Goal: Task Accomplishment & Management: Complete application form

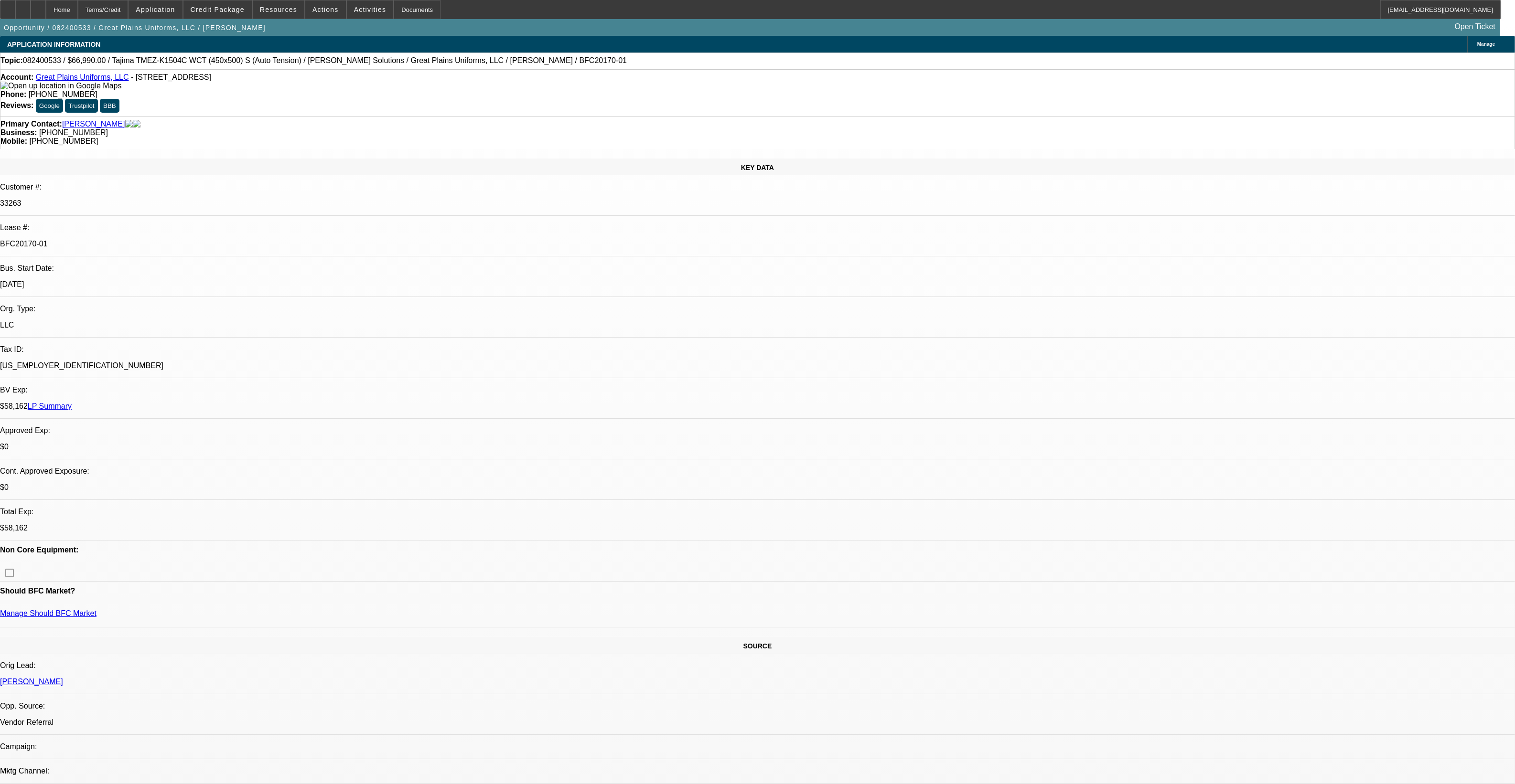
select select "0"
select select "2"
select select "0"
select select "2"
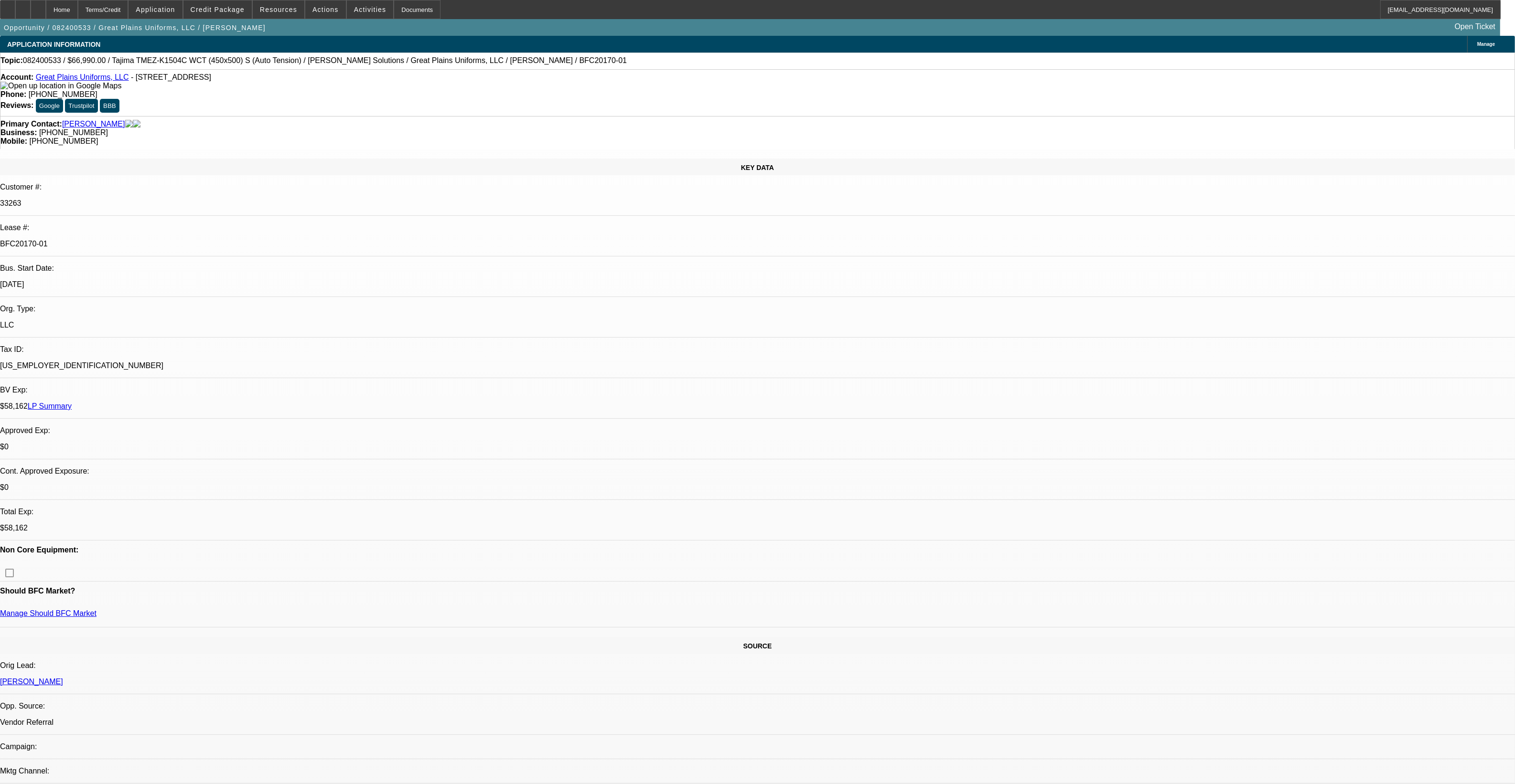
select select "0"
select select "2"
select select "0"
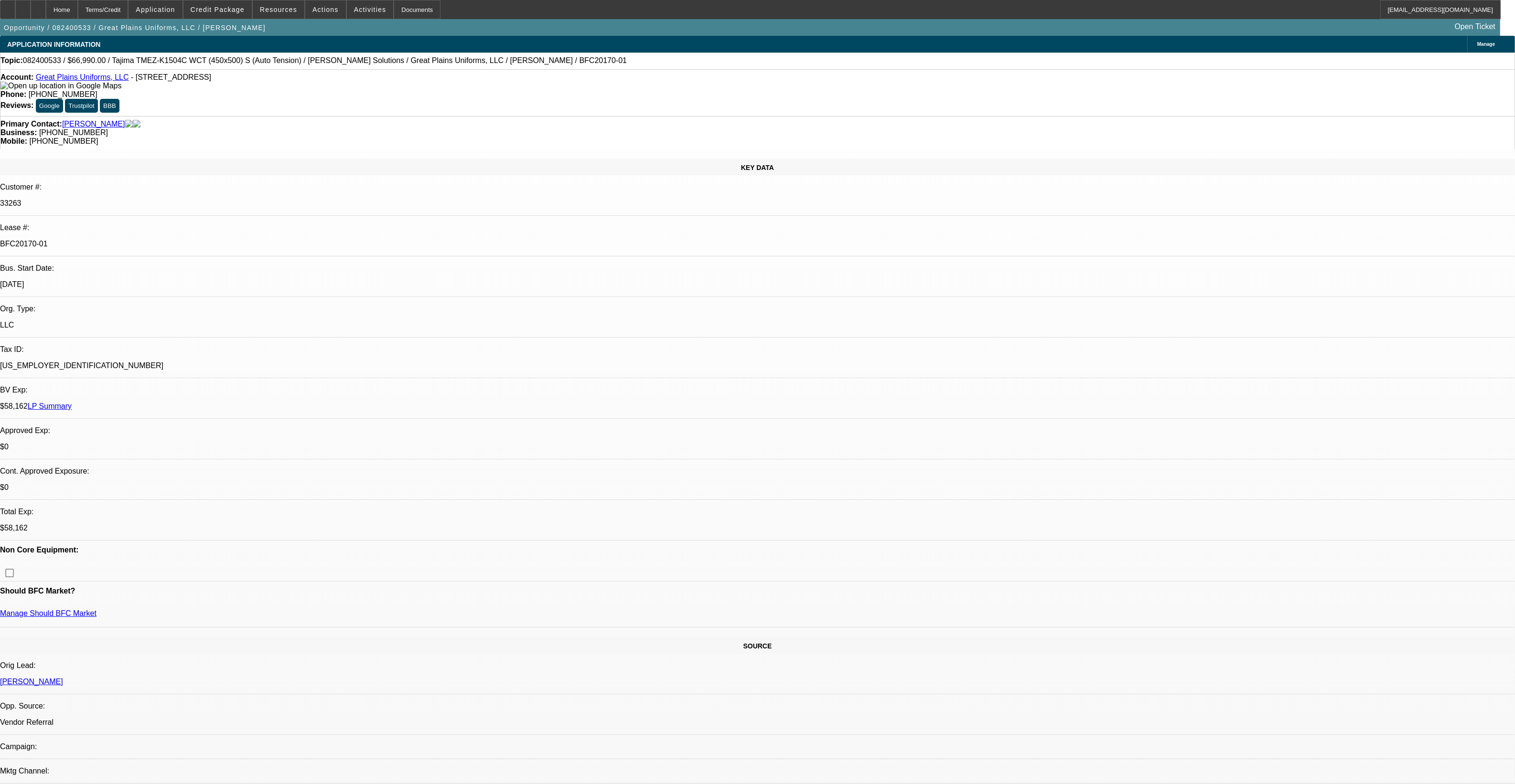
select select "2"
select select "0"
select select "1"
select select "2"
select select "6"
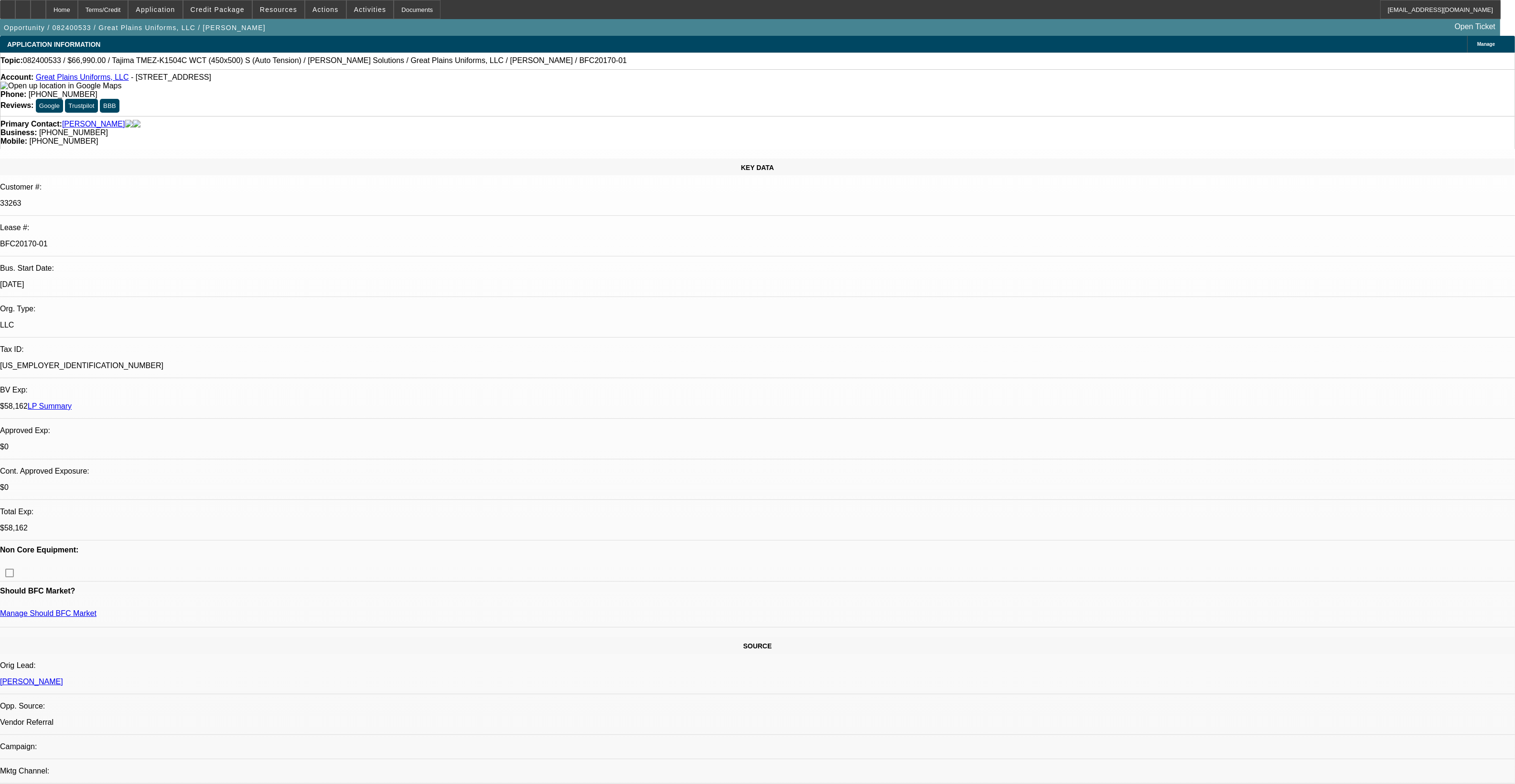
select select "1"
select select "2"
select select "6"
select select "1"
select select "2"
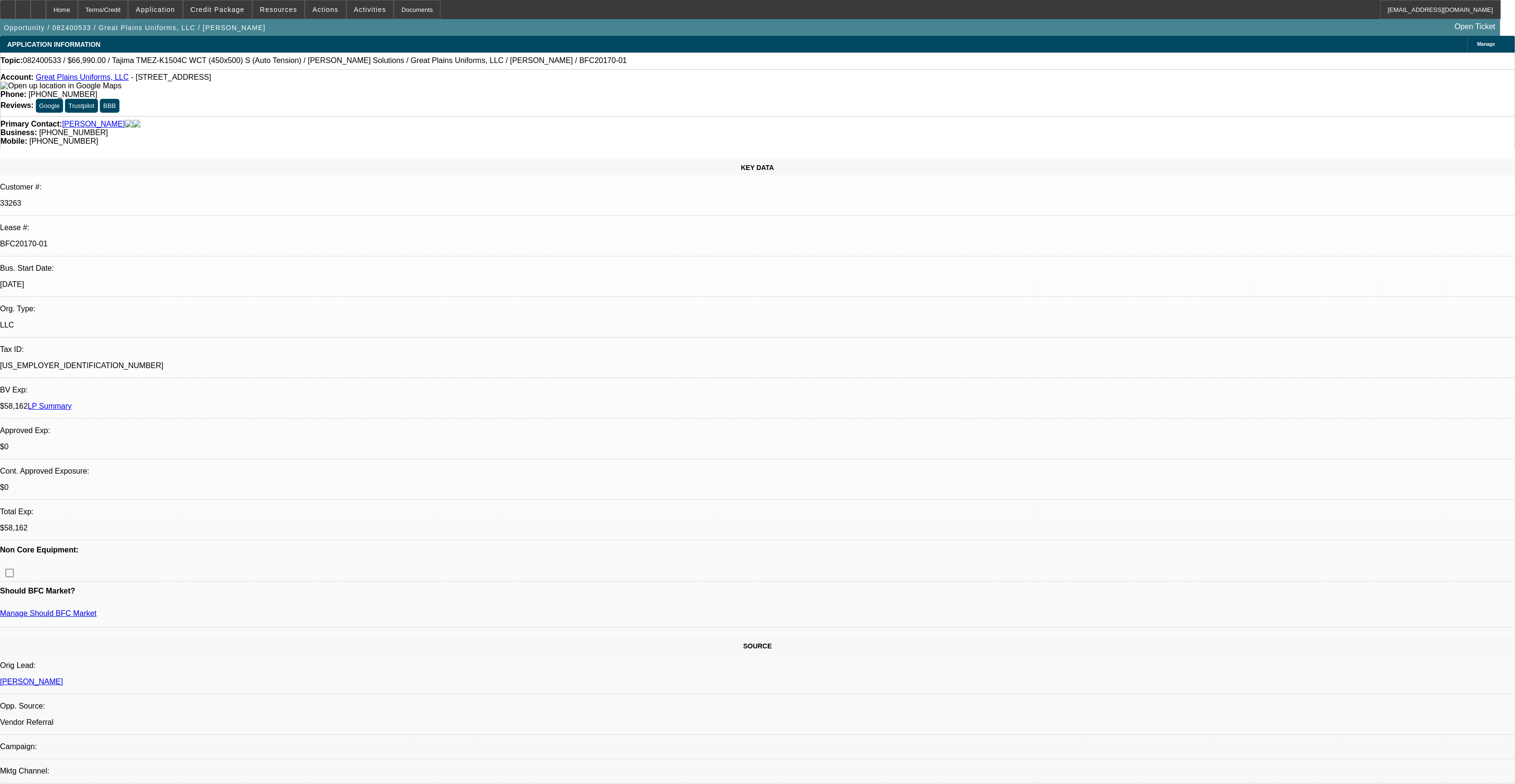
select select "6"
select select "1"
select select "2"
select select "6"
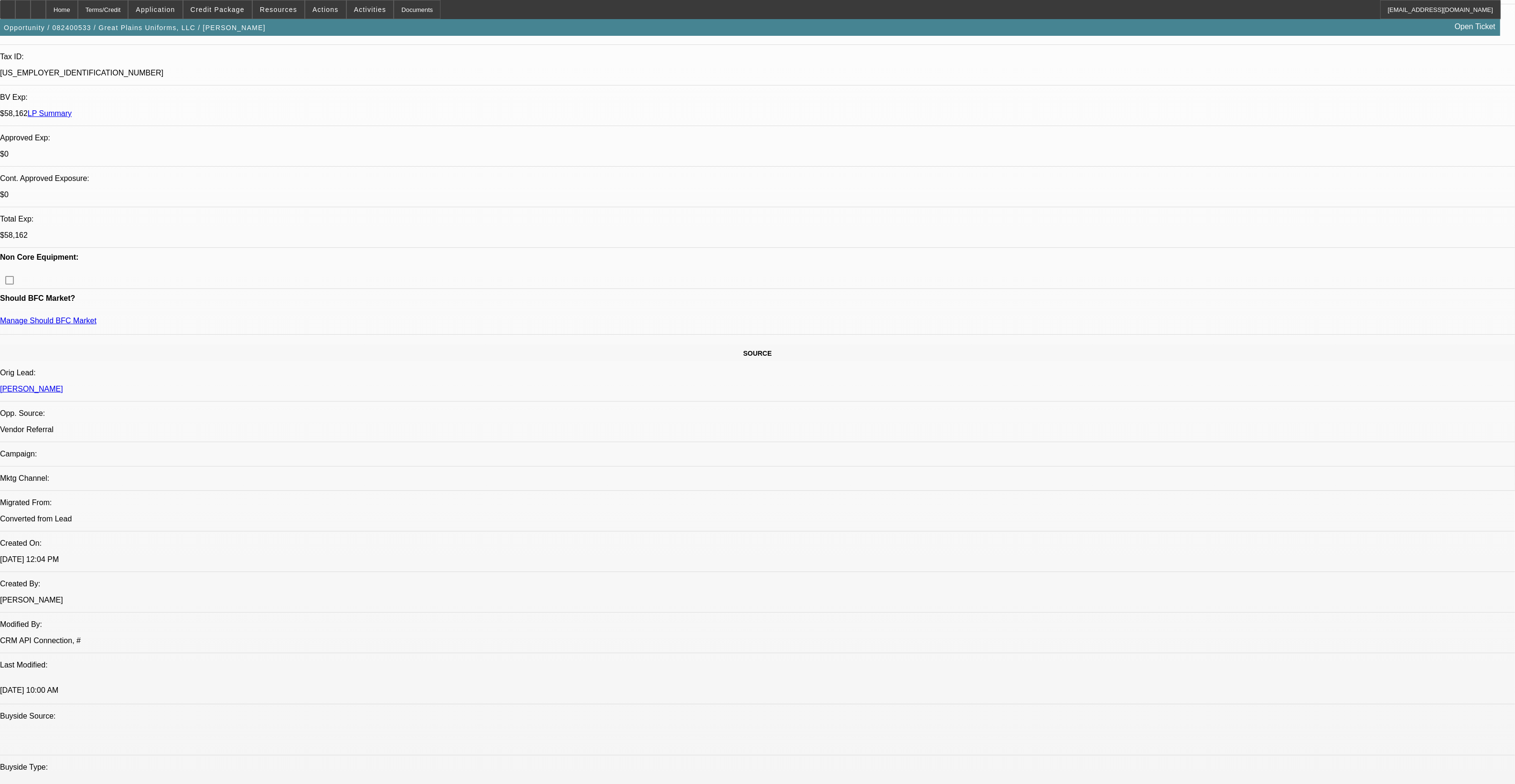
scroll to position [239, 0]
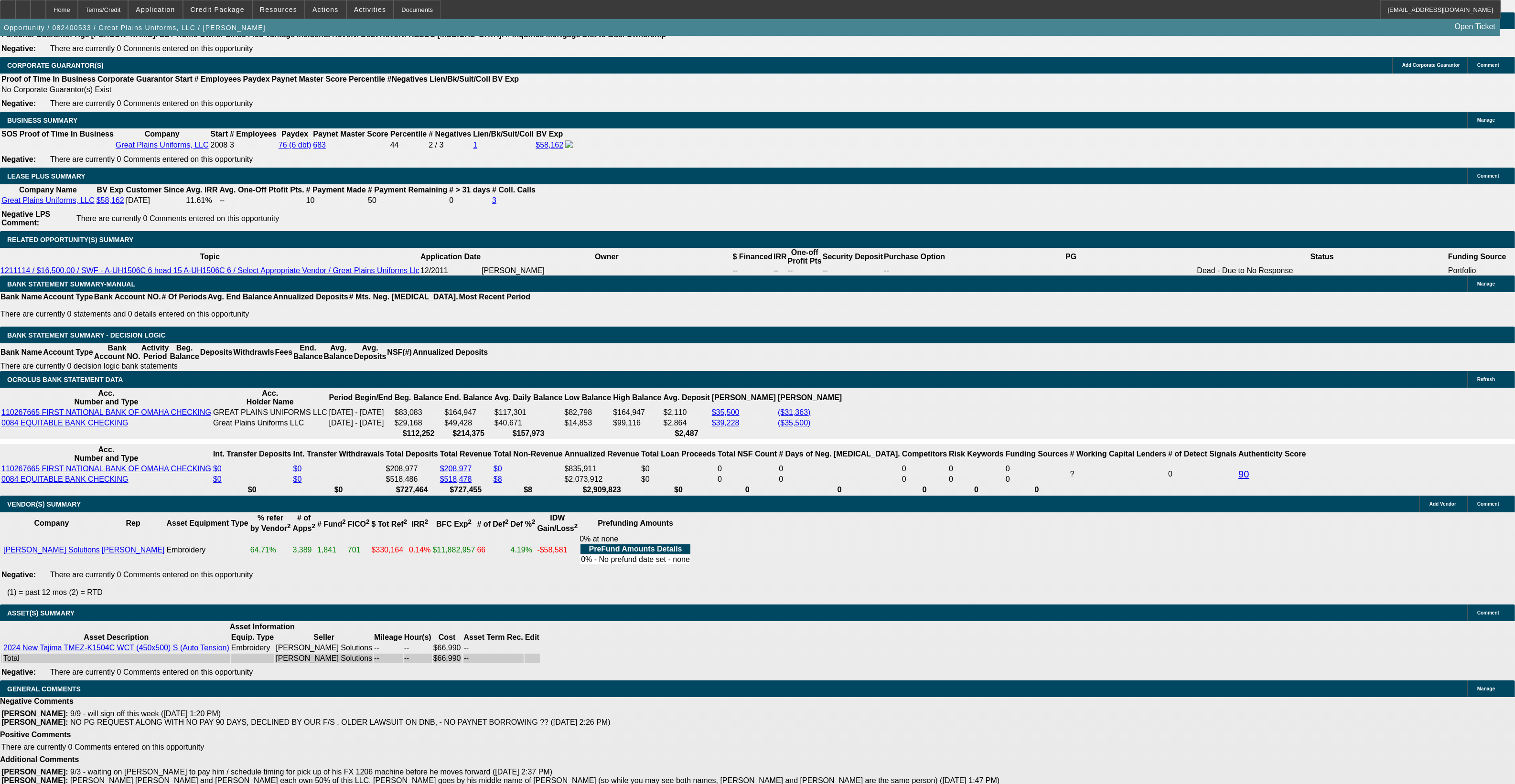
scroll to position [1519, 0]
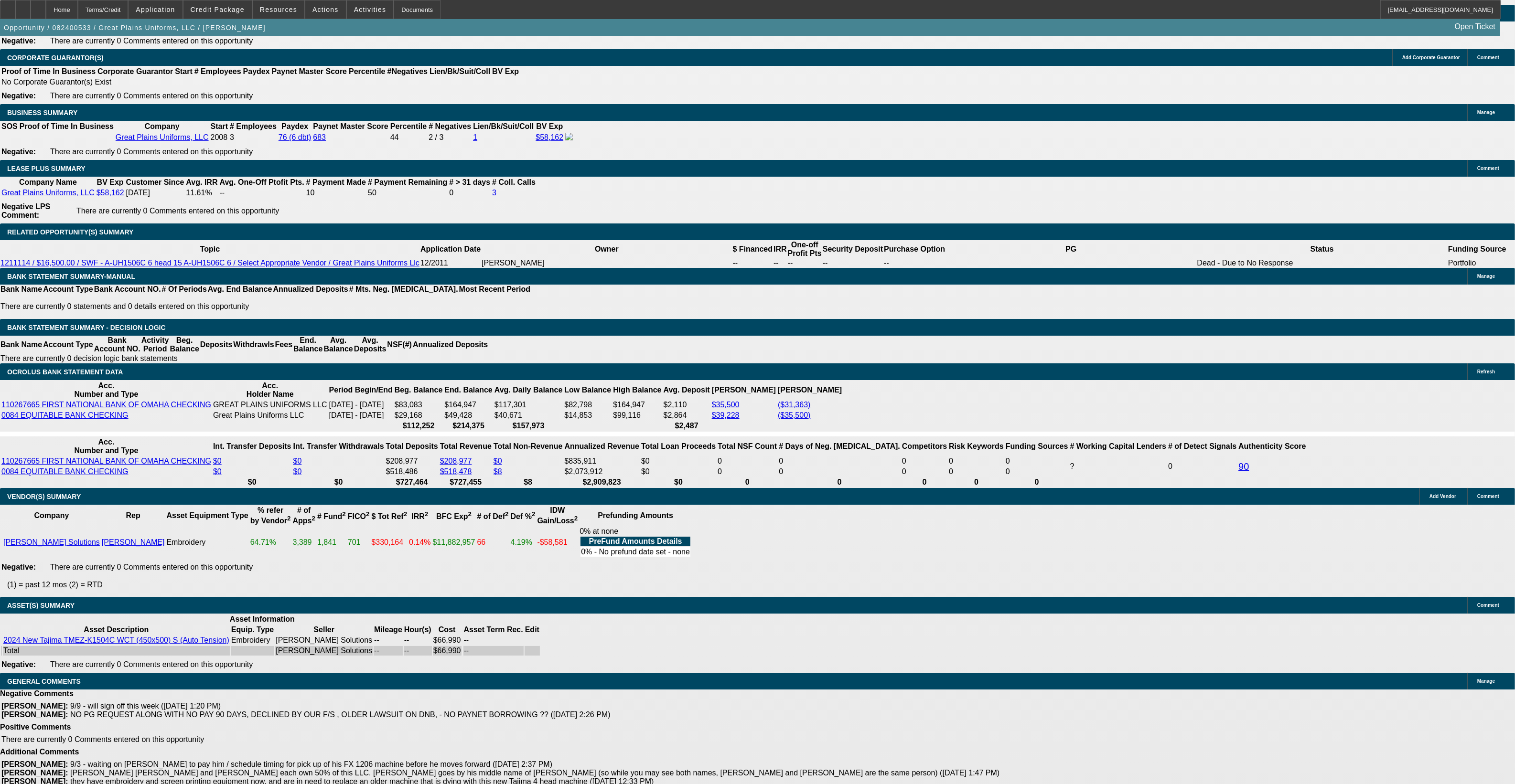
drag, startPoint x: 235, startPoint y: 655, endPoint x: 531, endPoint y: 652, distance: 296.0
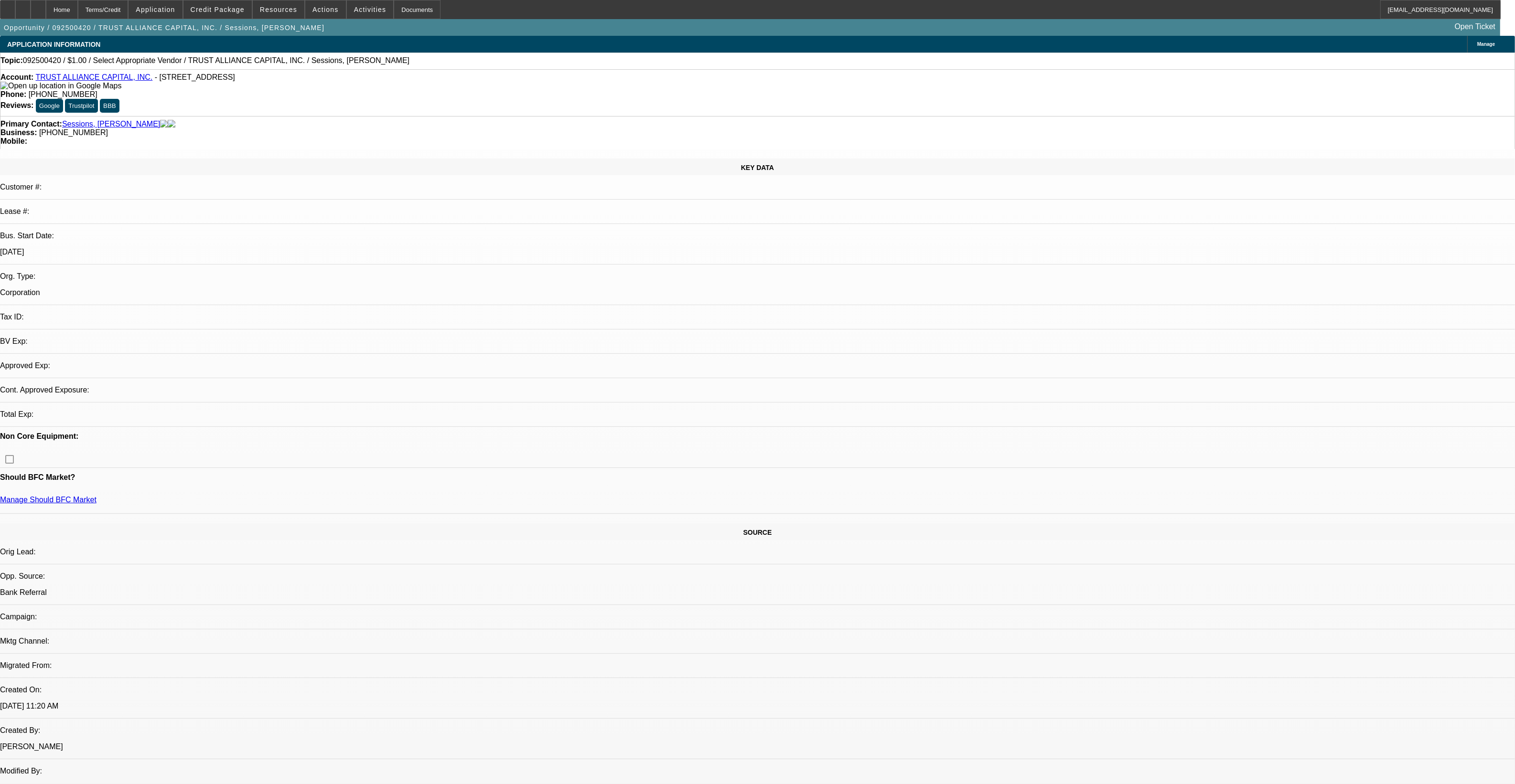
select select "0"
select select "2"
select select "0.1"
select select "4"
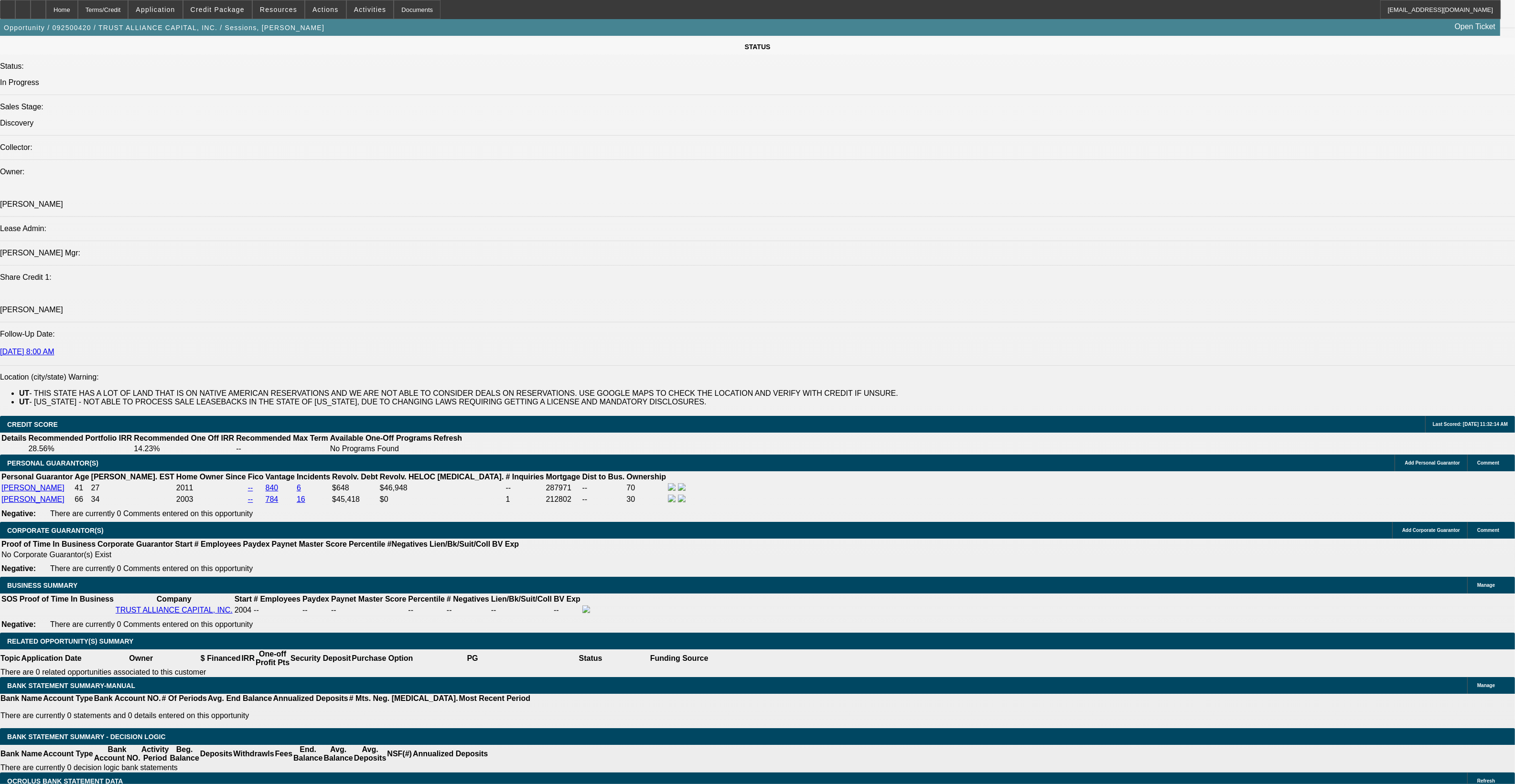
scroll to position [1074, 0]
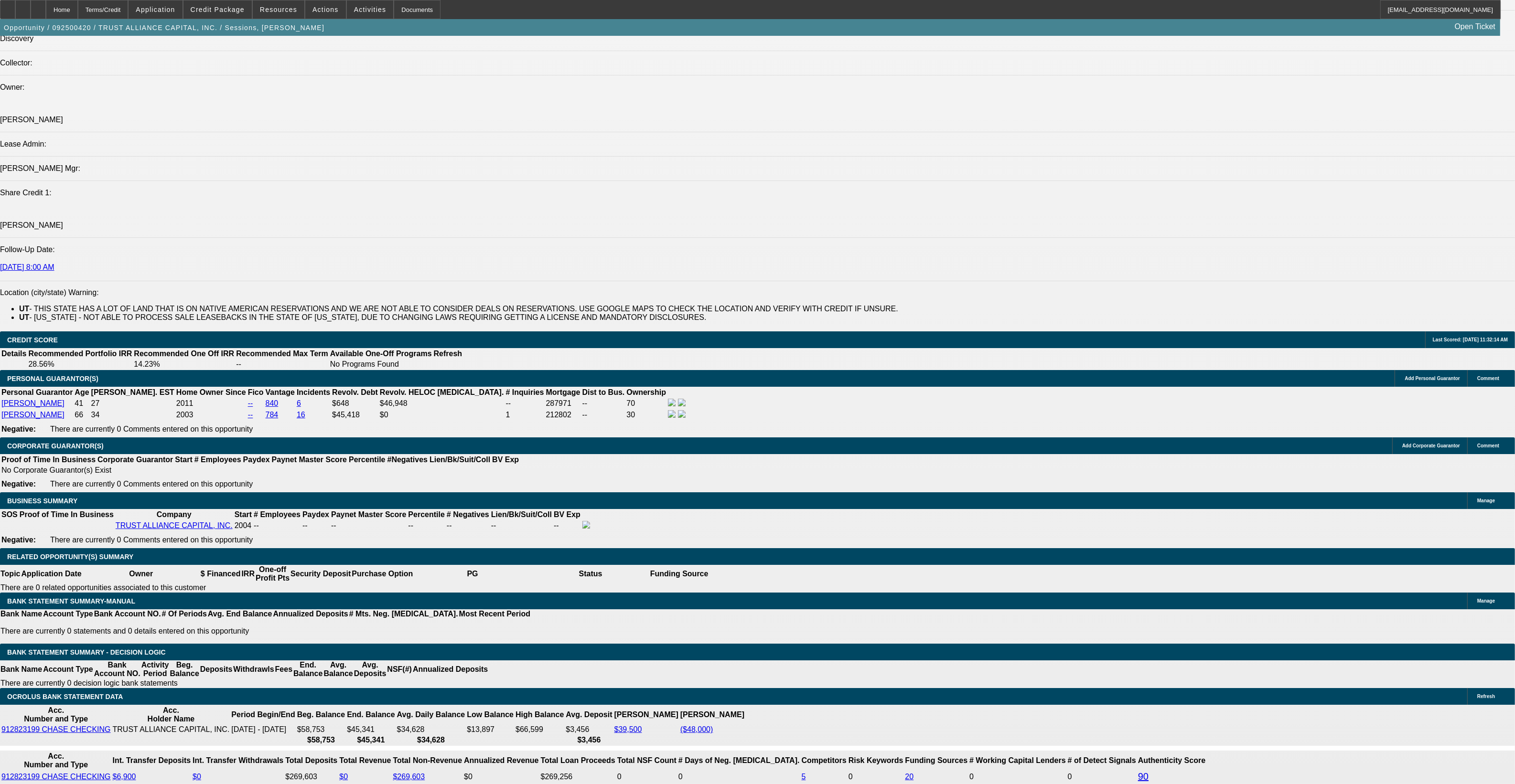
type input "$0.00"
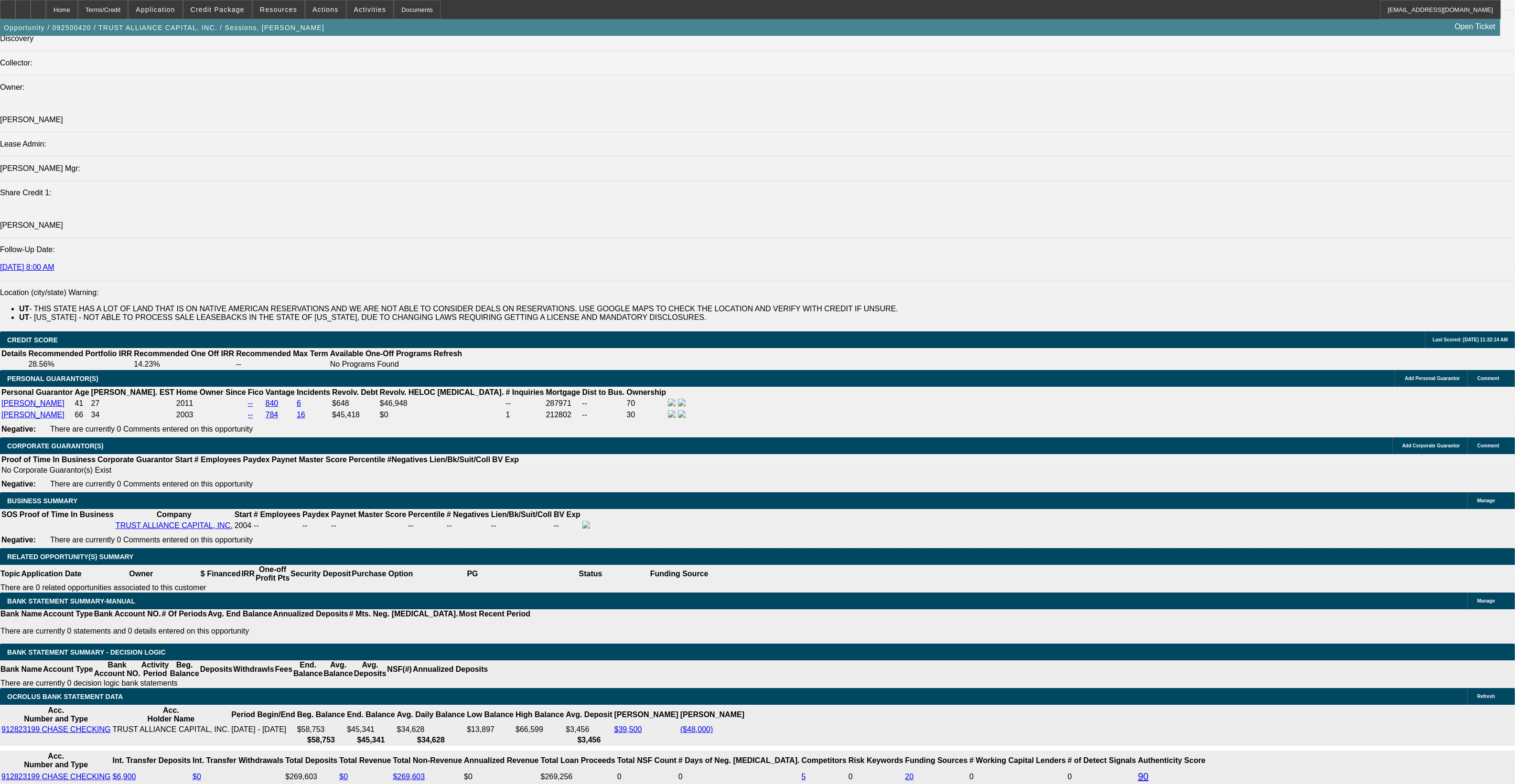
type input "12"
type input "1"
type input "$0.16"
type input "$0.08"
type input "10"
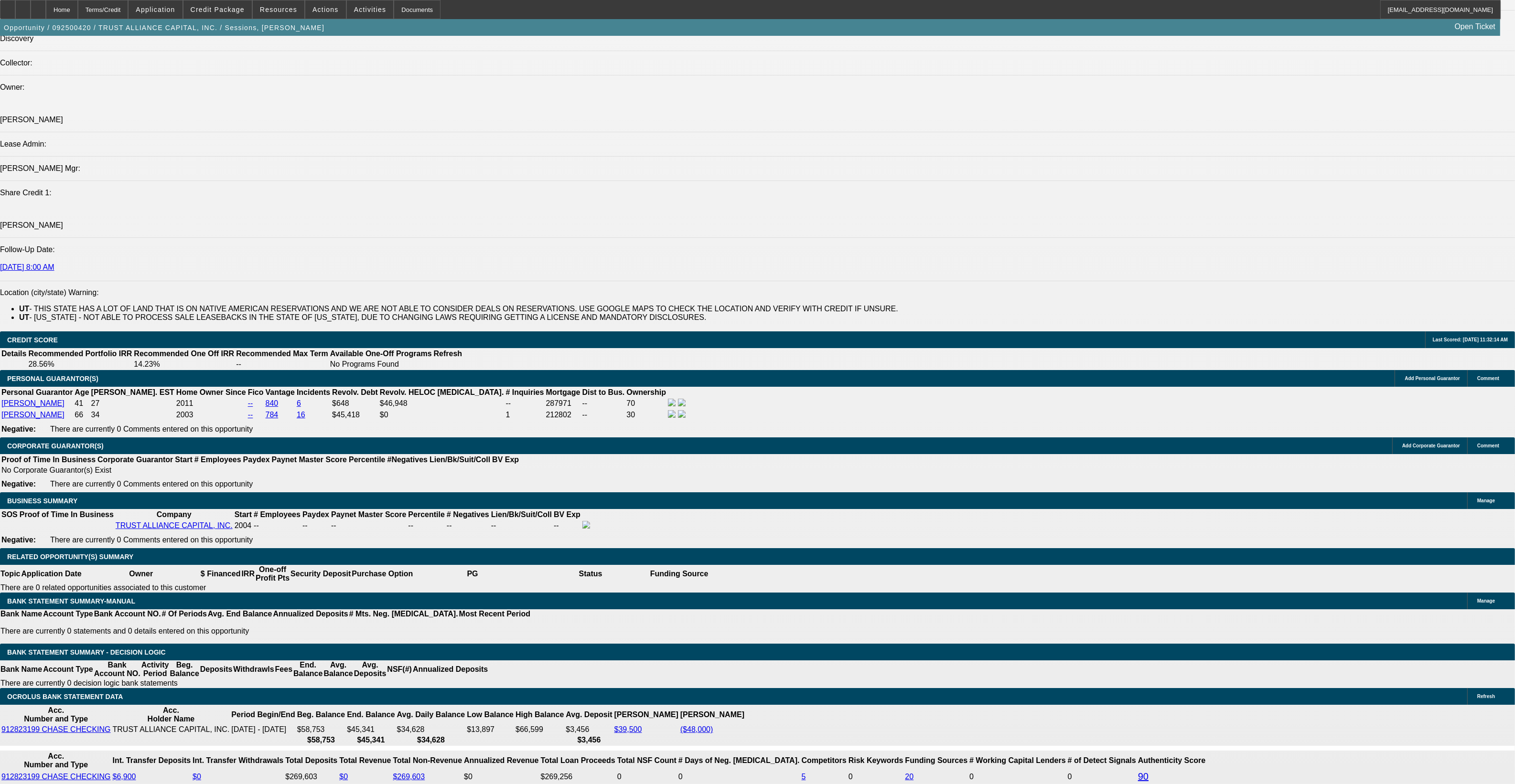
type input "$0.18"
type input "$0.09"
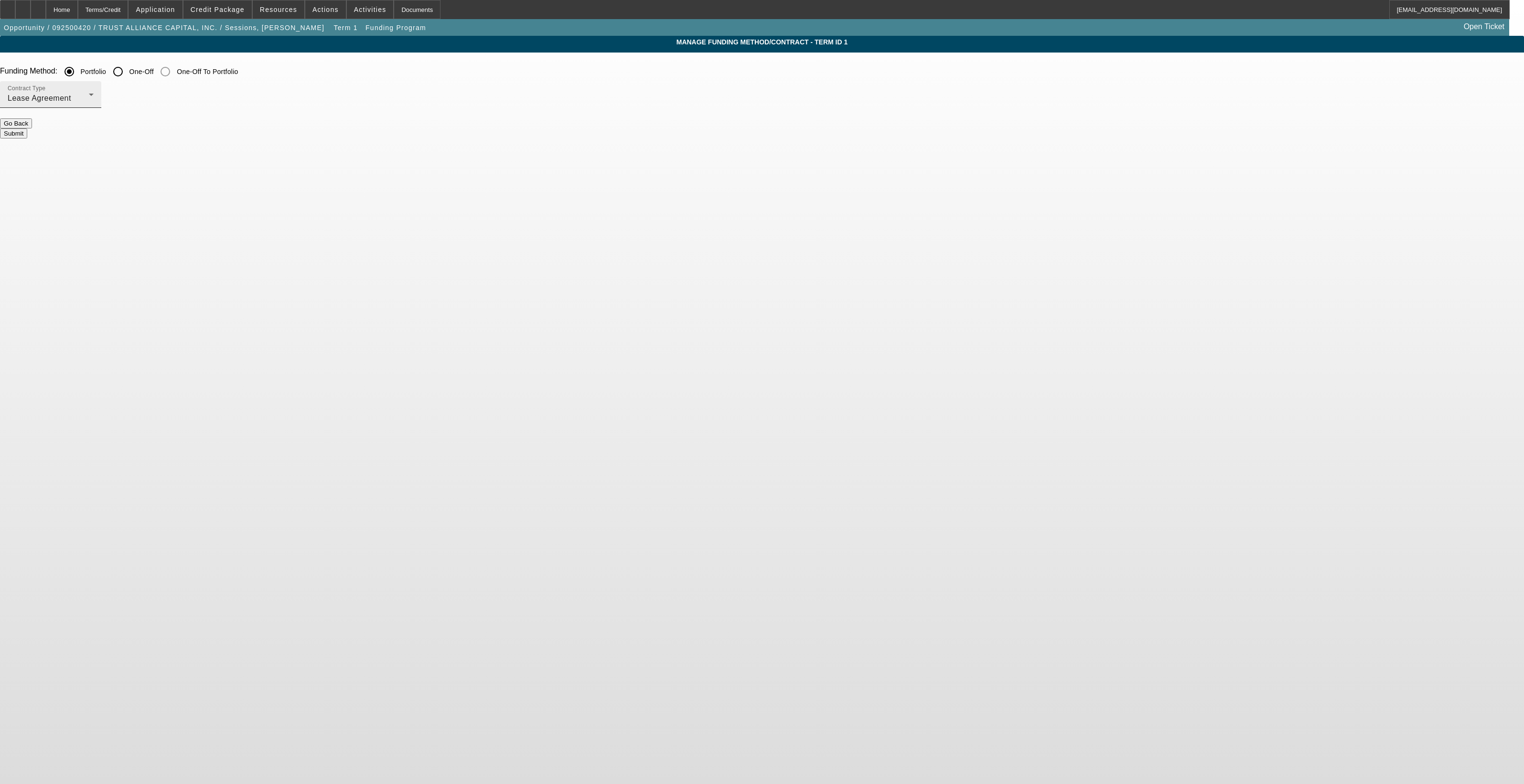
click at [89, 96] on div "Lease Agreement" at bounding box center [48, 98] width 81 height 11
click at [544, 141] on span "Equipment Finance Agreement" at bounding box center [553, 147] width 110 height 23
click at [27, 128] on button "Submit" at bounding box center [14, 133] width 27 height 10
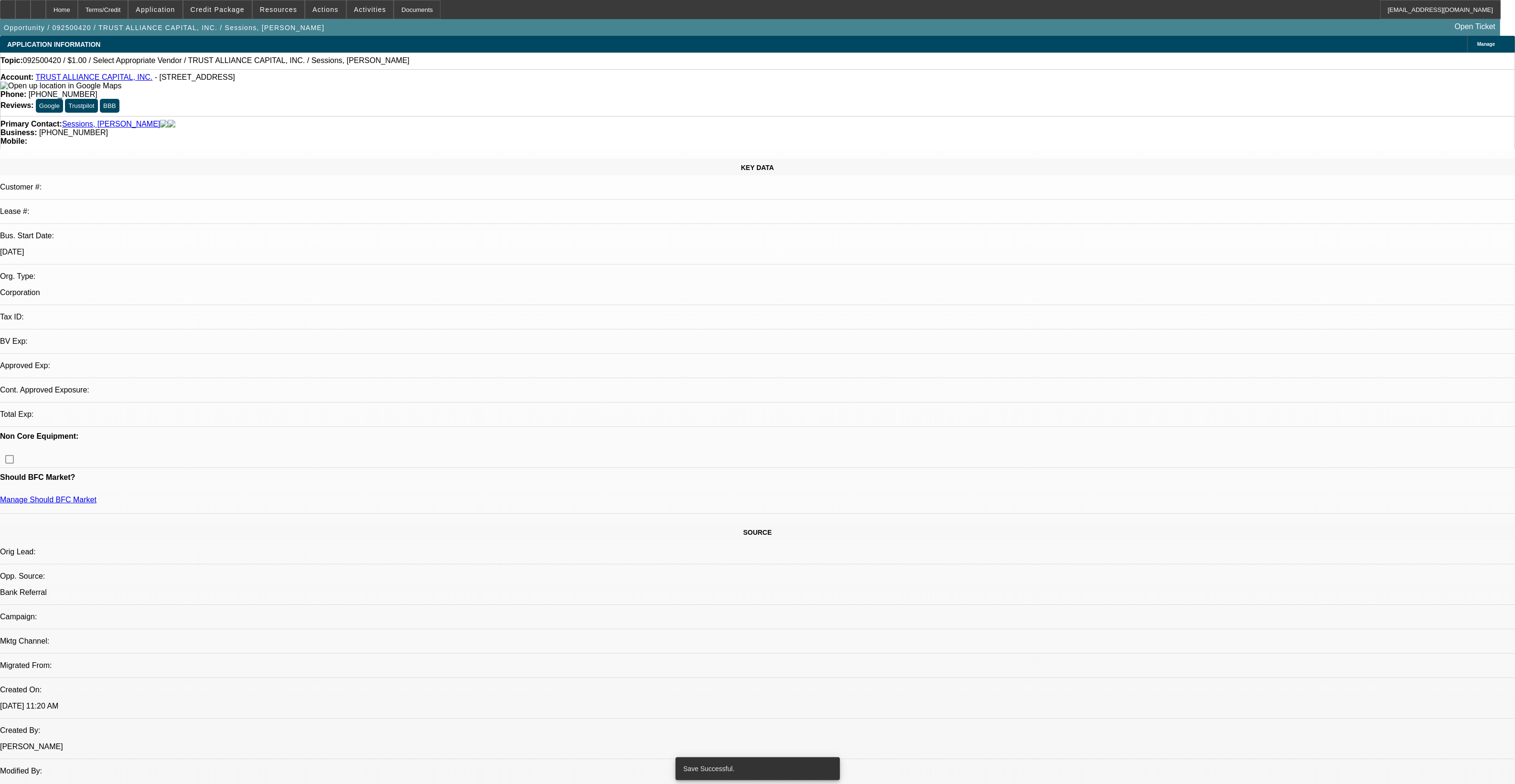
select select "0"
select select "2"
select select "0"
select select "6"
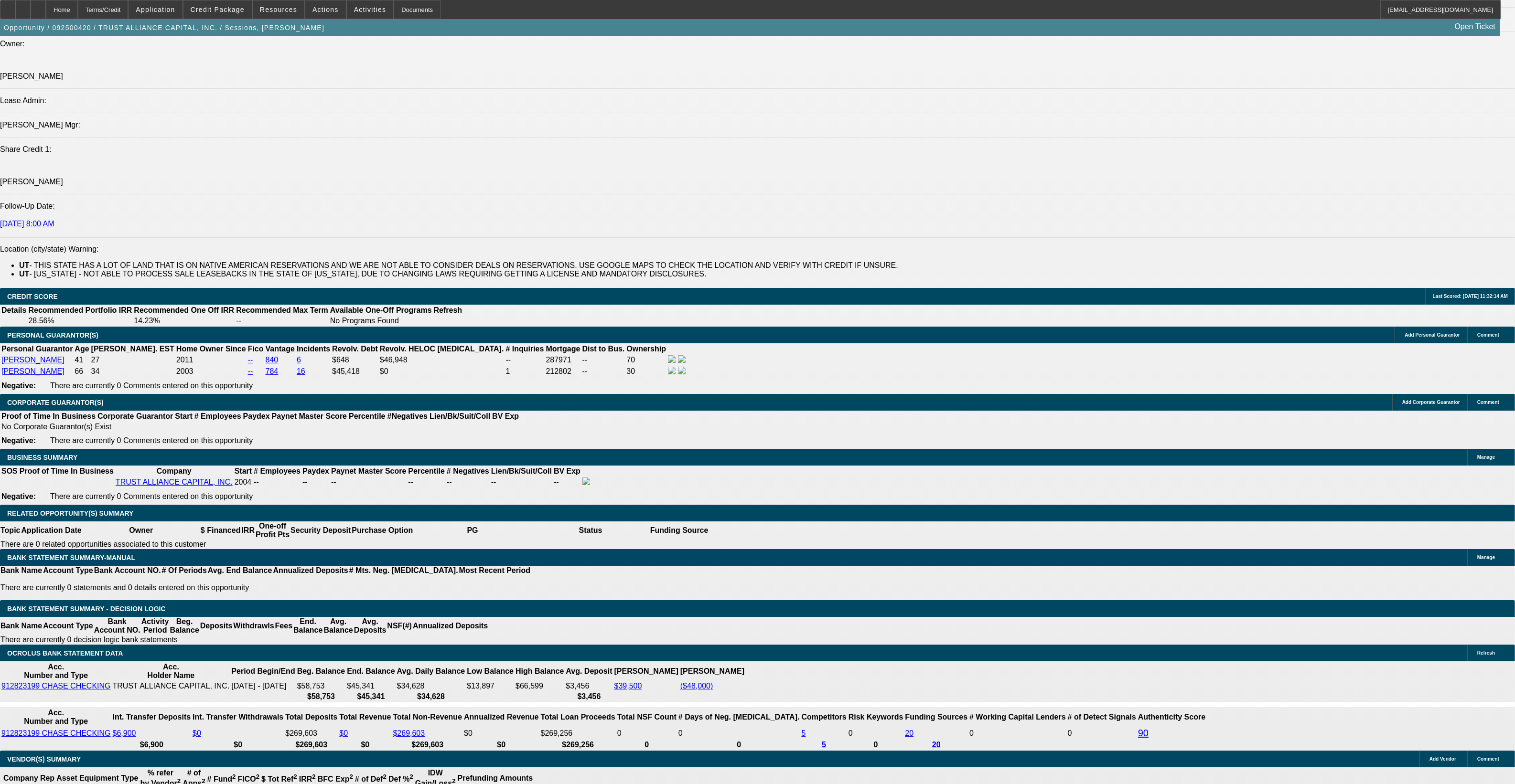
scroll to position [1134, 0]
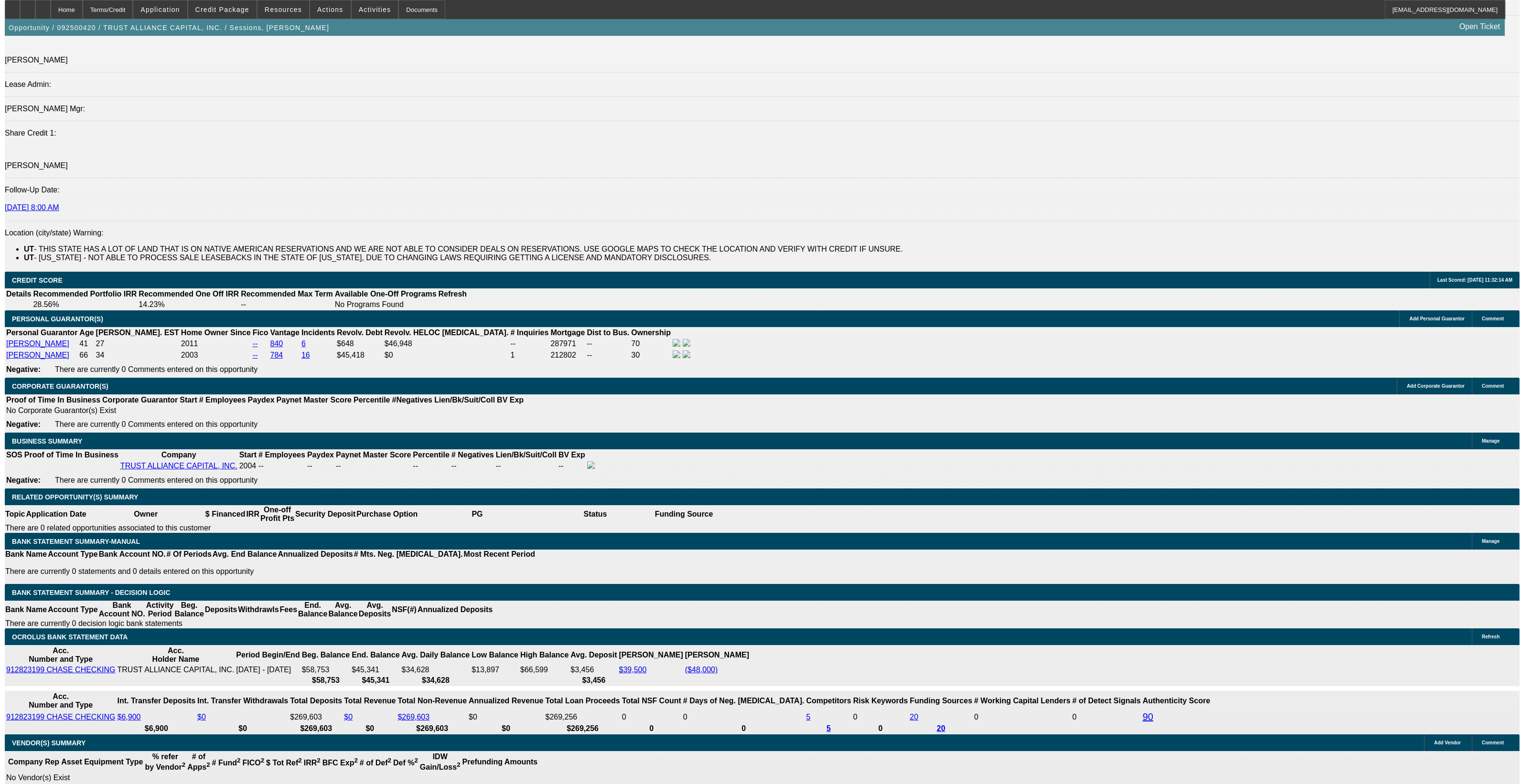
scroll to position [0, 0]
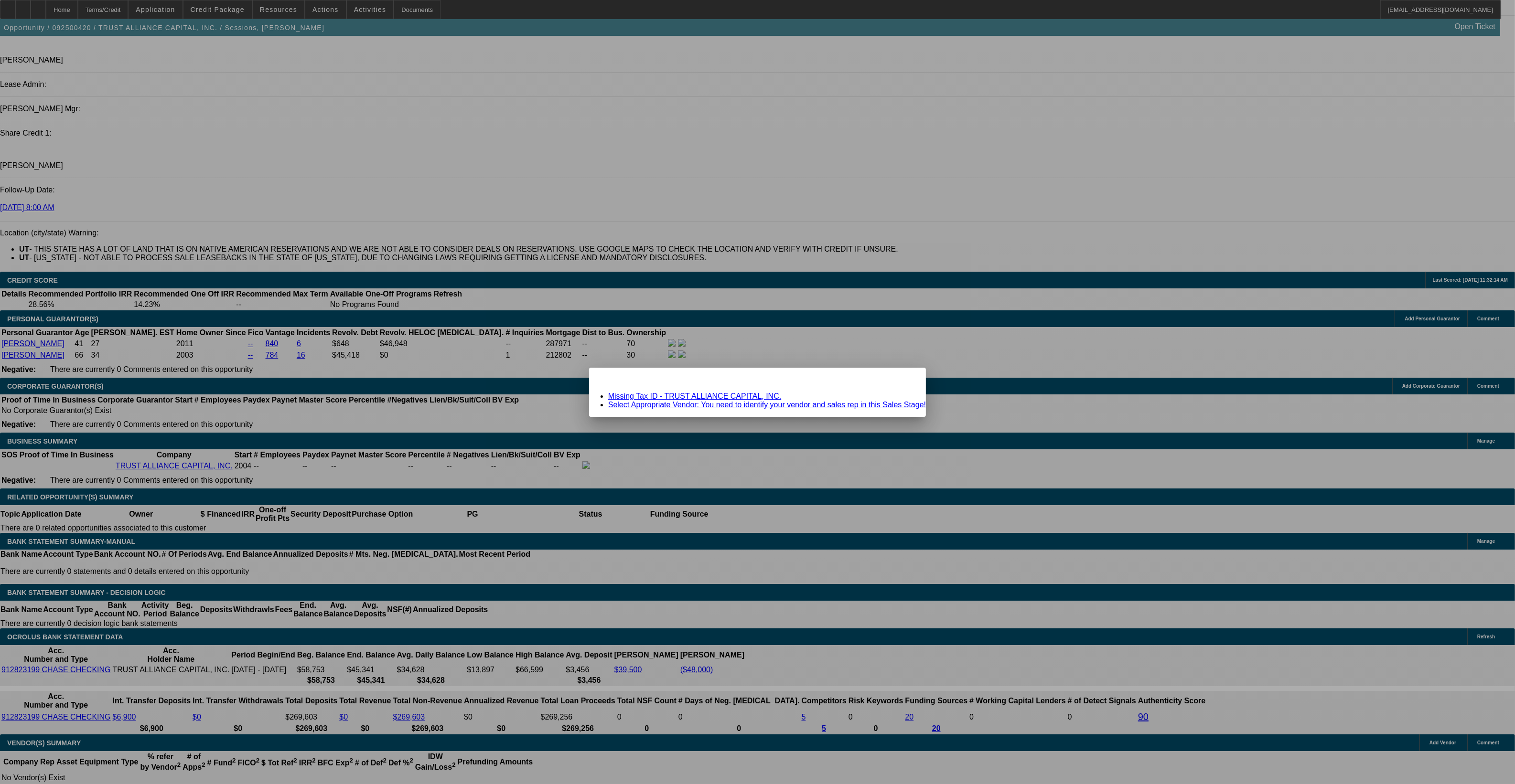
click at [749, 394] on link "Missing Tax ID - TRUST ALLIANCE CAPITAL, INC." at bounding box center [694, 396] width 173 height 8
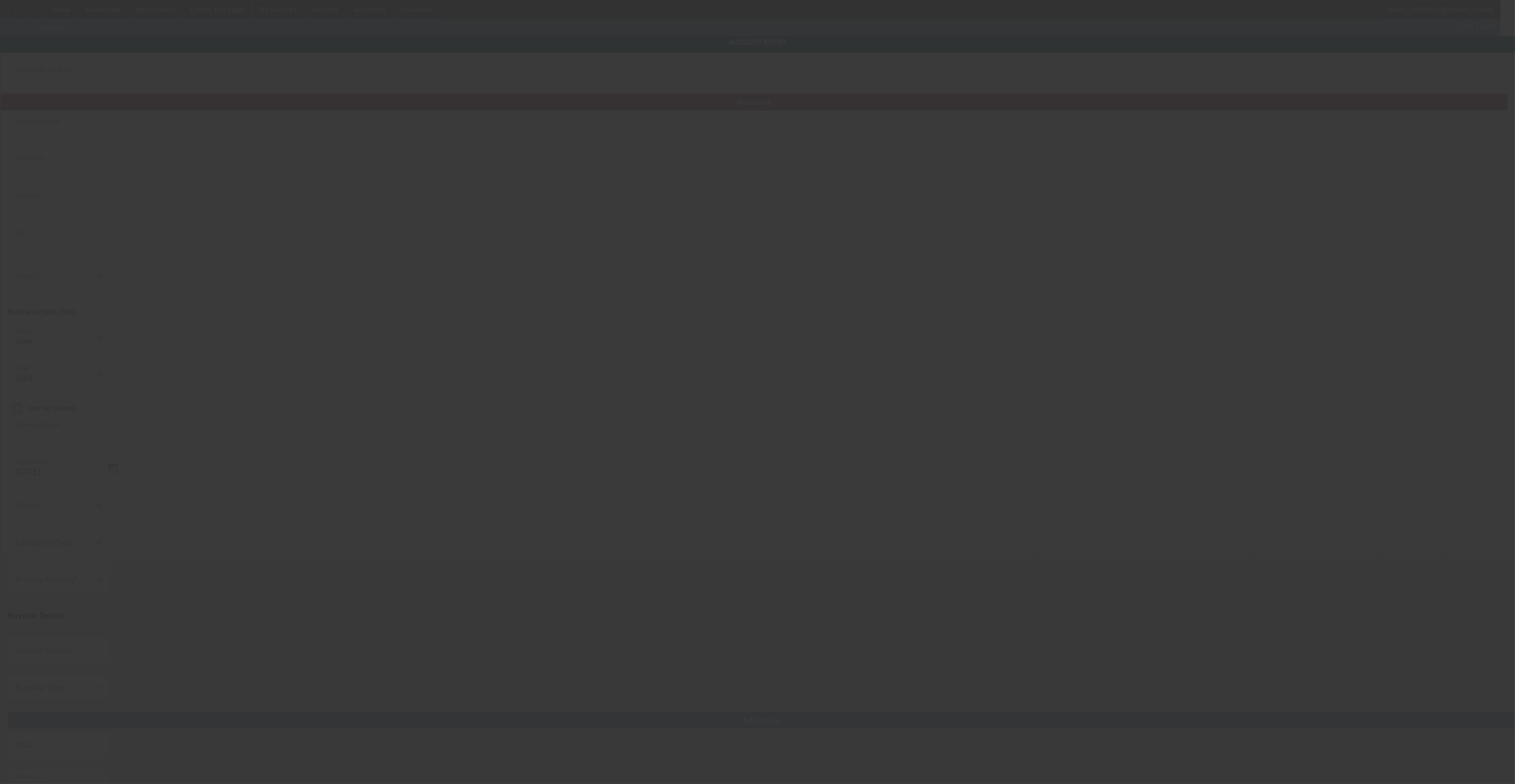
type input "TRUST ALLIANCE CAPITAL, INC."
type input "186 N 100 E"
type input "84037"
type input "Kaysville"
type input "(208) 534-8525"
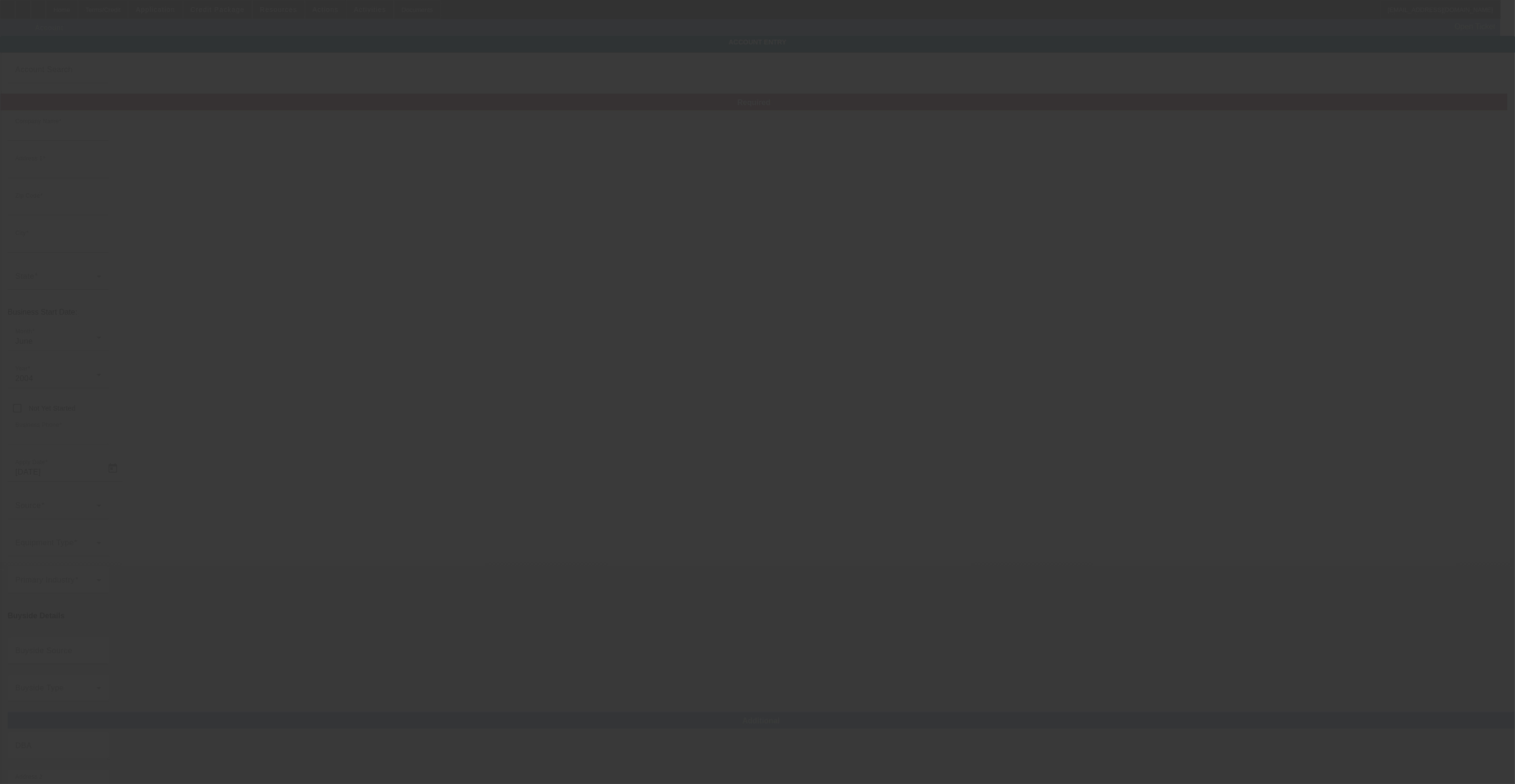
type input "Ste A"
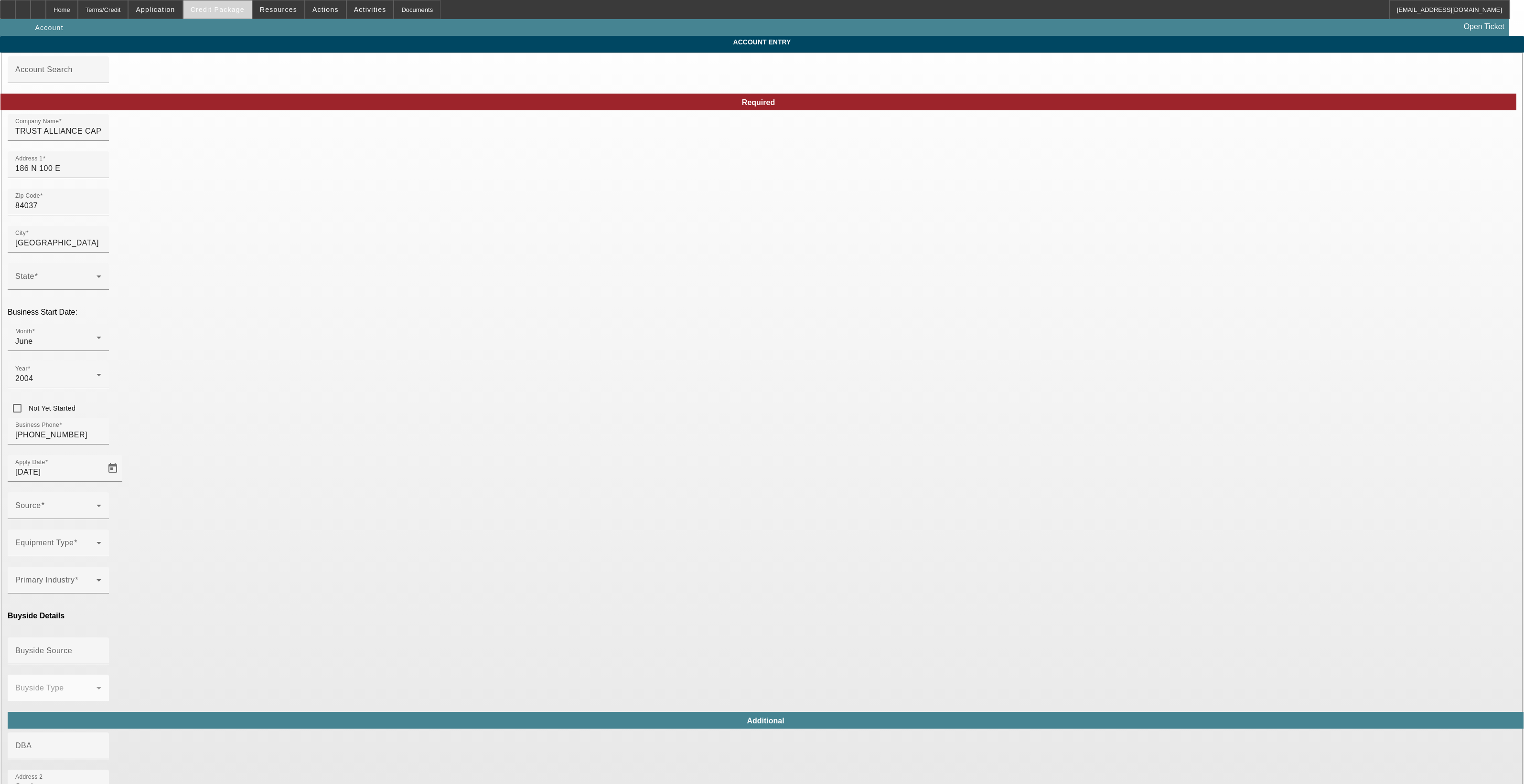
click at [234, 8] on span "Credit Package" at bounding box center [217, 9] width 54 height 8
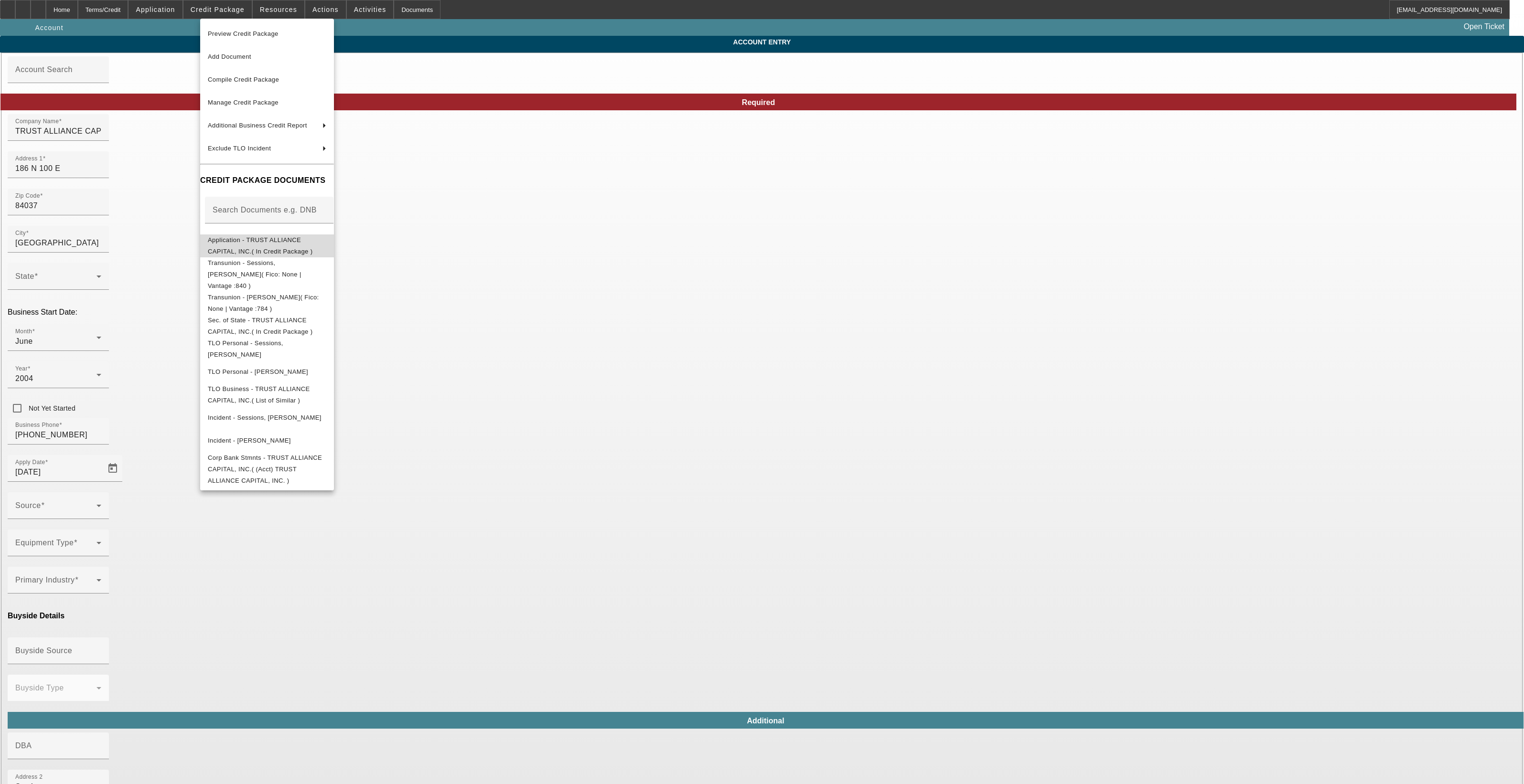
click at [295, 237] on span "Application - TRUST ALLIANCE CAPITAL, INC.( In Credit Package )" at bounding box center [267, 245] width 118 height 23
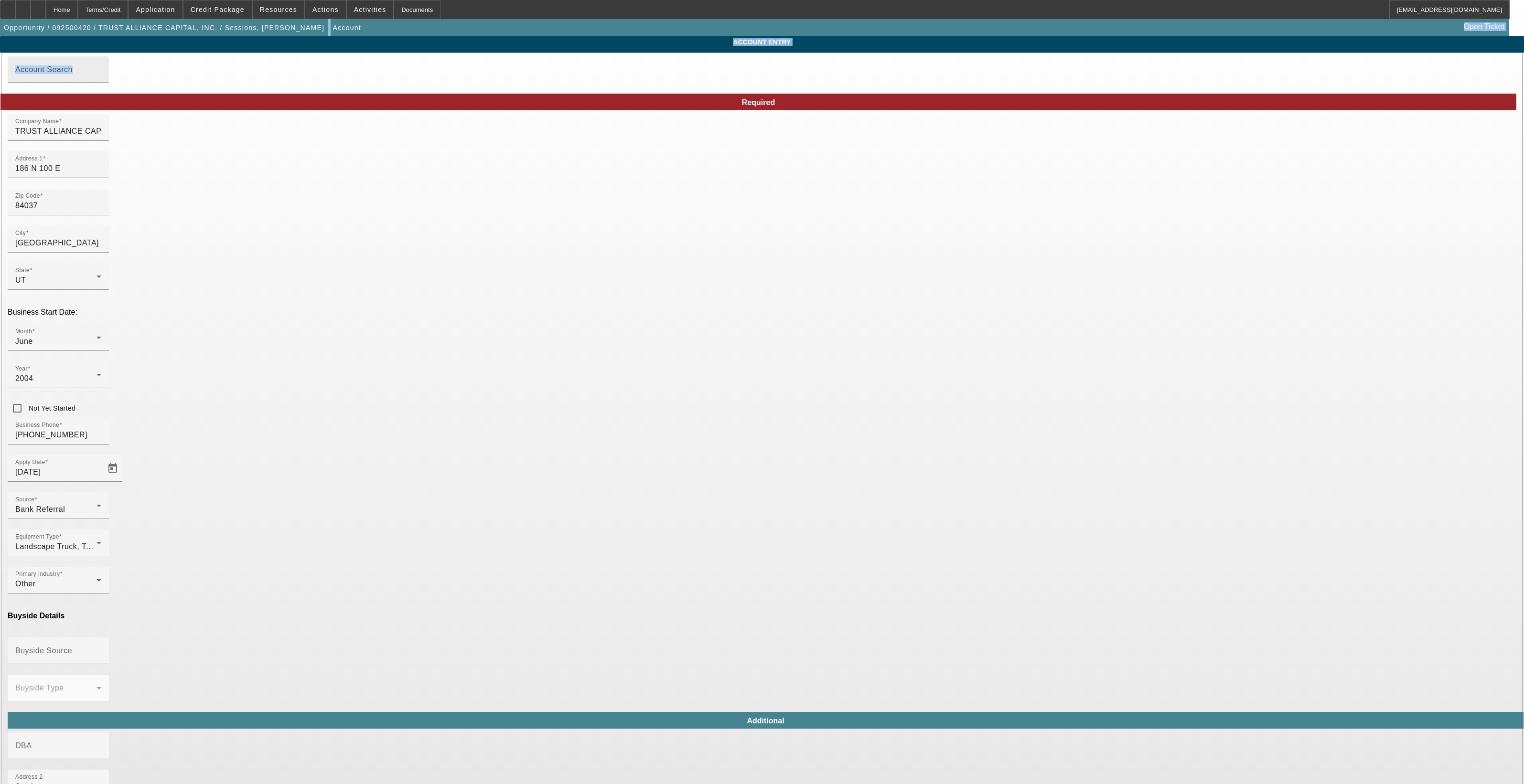
drag, startPoint x: 1234, startPoint y: 58, endPoint x: 634, endPoint y: 70, distance: 600.1
click at [632, 70] on app-account-manage "Account Entry Account Search Required Company Name TRUST ALLIANCE CAPITAL, INC.…" at bounding box center [762, 614] width 1524 height 1156
